Goal: Task Accomplishment & Management: Manage account settings

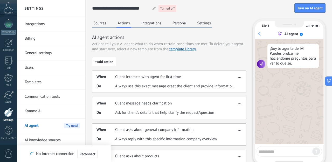
click at [148, 23] on button "Integrations" at bounding box center [151, 23] width 23 height 8
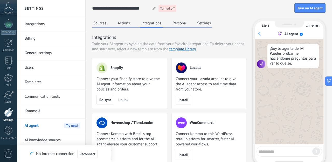
click at [103, 71] on img at bounding box center [101, 67] width 11 height 11
click at [107, 101] on span "Re-sync" at bounding box center [105, 100] width 12 height 4
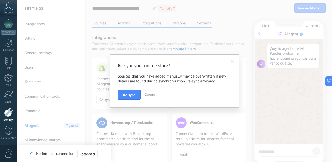
click at [233, 59] on span at bounding box center [232, 61] width 9 height 9
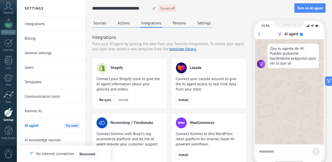
click at [124, 81] on span "Connect your Shopify store to give the AI agent information about your policies…" at bounding box center [129, 84] width 66 height 16
click at [98, 67] on img at bounding box center [101, 67] width 11 height 11
click at [103, 24] on button "Sources" at bounding box center [100, 23] width 16 height 8
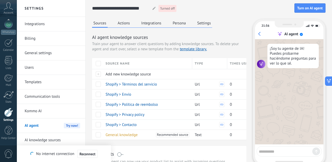
click at [157, 26] on button "Integrations" at bounding box center [151, 23] width 23 height 8
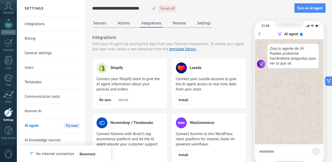
click at [201, 25] on button "Settings" at bounding box center [204, 23] width 16 height 8
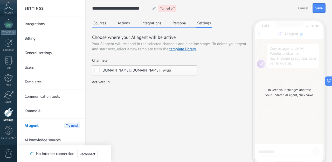
click at [109, 70] on span "[DOMAIN_NAME], [DOMAIN_NAME], Twilio" at bounding box center [135, 70] width 69 height 4
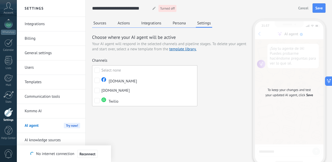
click at [111, 123] on div "Sources Actions Integrations Persona Settings Choose where your AI agent will b…" at bounding box center [208, 99] width 233 height 160
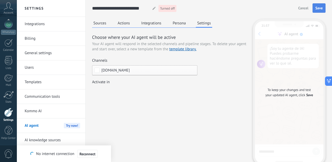
click at [318, 8] on span "Save" at bounding box center [318, 8] width 7 height 4
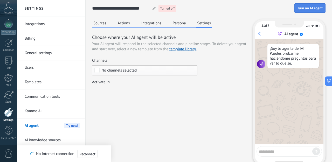
click at [302, 10] on span "Turn on AI agent" at bounding box center [309, 8] width 25 height 4
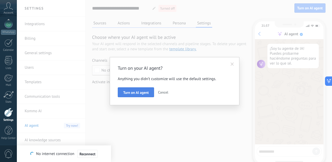
click at [148, 88] on button "Turn on AI agent" at bounding box center [136, 92] width 36 height 10
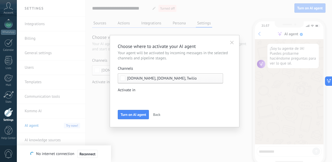
click at [138, 76] on span "[DOMAIN_NAME], [DOMAIN_NAME], Twilio" at bounding box center [161, 78] width 69 height 4
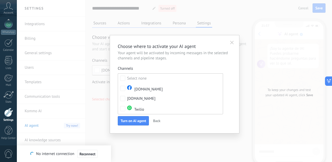
click at [150, 66] on div "Channels" at bounding box center [170, 68] width 105 height 5
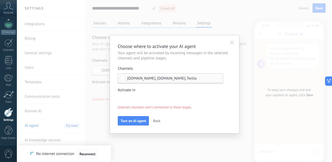
click at [0, 0] on div "Incoming leads New inquiry Qualified Quote sent Order placed Order fulfilled Or…" at bounding box center [0, 0] width 0 height 0
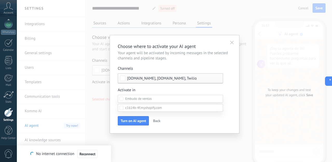
click at [139, 75] on div at bounding box center [174, 81] width 315 height 162
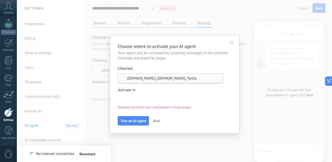
click at [156, 122] on span "Back" at bounding box center [156, 121] width 7 height 4
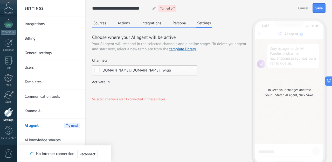
click at [300, 11] on button "Cancel" at bounding box center [303, 8] width 15 height 8
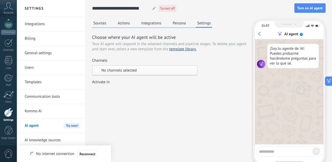
click at [195, 116] on div "Sources Actions Integrations Persona Settings Choose where your AI agent will b…" at bounding box center [208, 99] width 233 height 160
click at [179, 23] on button "Persona" at bounding box center [179, 23] width 16 height 8
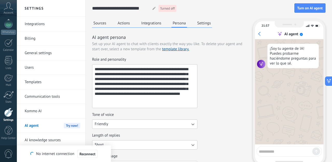
click at [147, 23] on button "Integrations" at bounding box center [151, 23] width 23 height 8
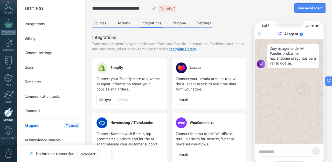
click at [127, 23] on button "Actions" at bounding box center [123, 23] width 15 height 8
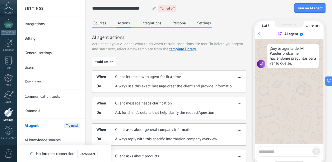
click at [103, 23] on button "Sources" at bounding box center [100, 23] width 16 height 8
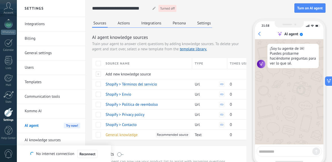
click at [125, 26] on button "Actions" at bounding box center [123, 23] width 15 height 8
